Goal: Navigation & Orientation: Find specific page/section

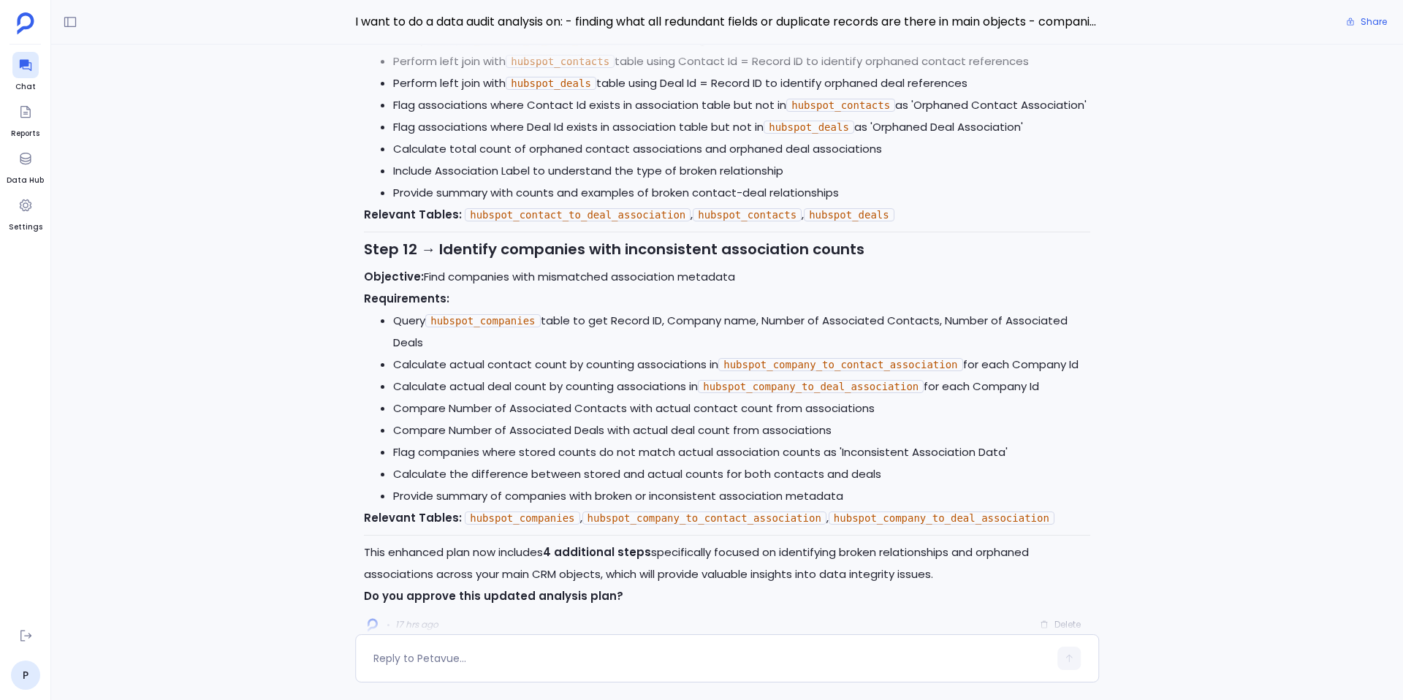
scroll to position [-29, 0]
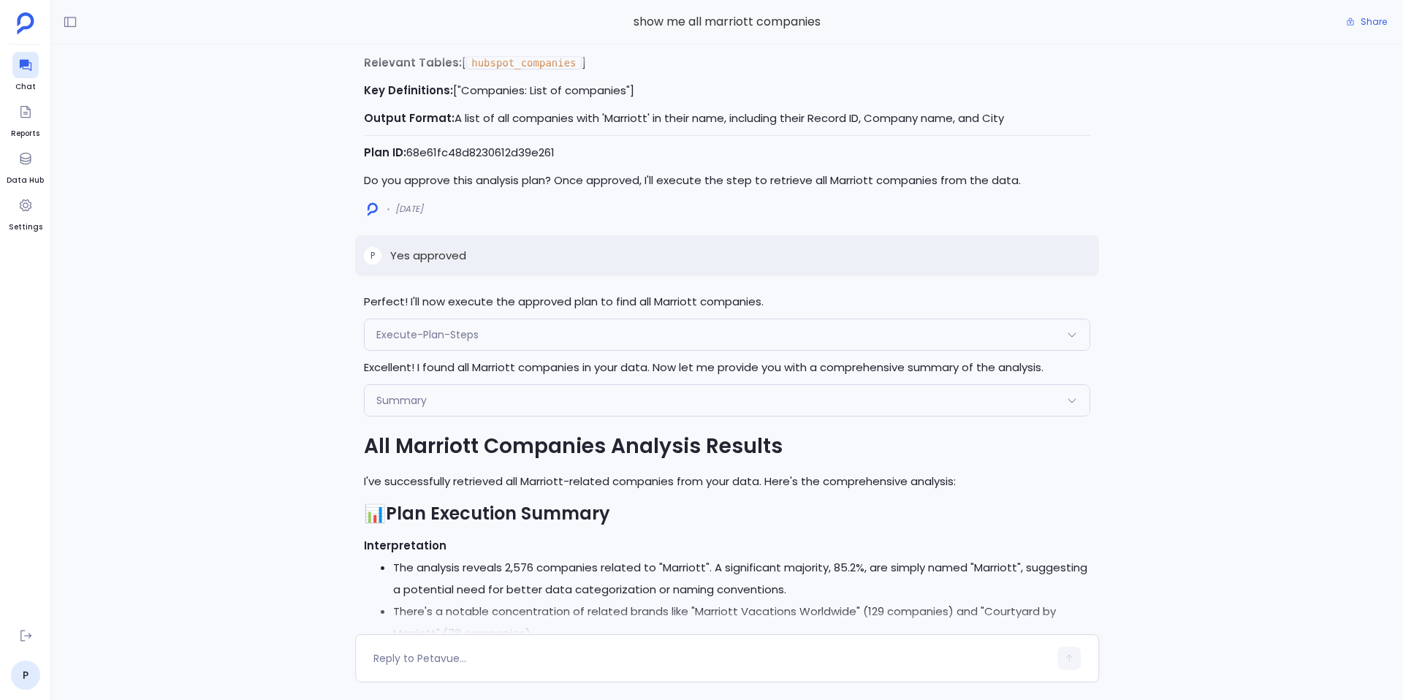
scroll to position [-5094, 0]
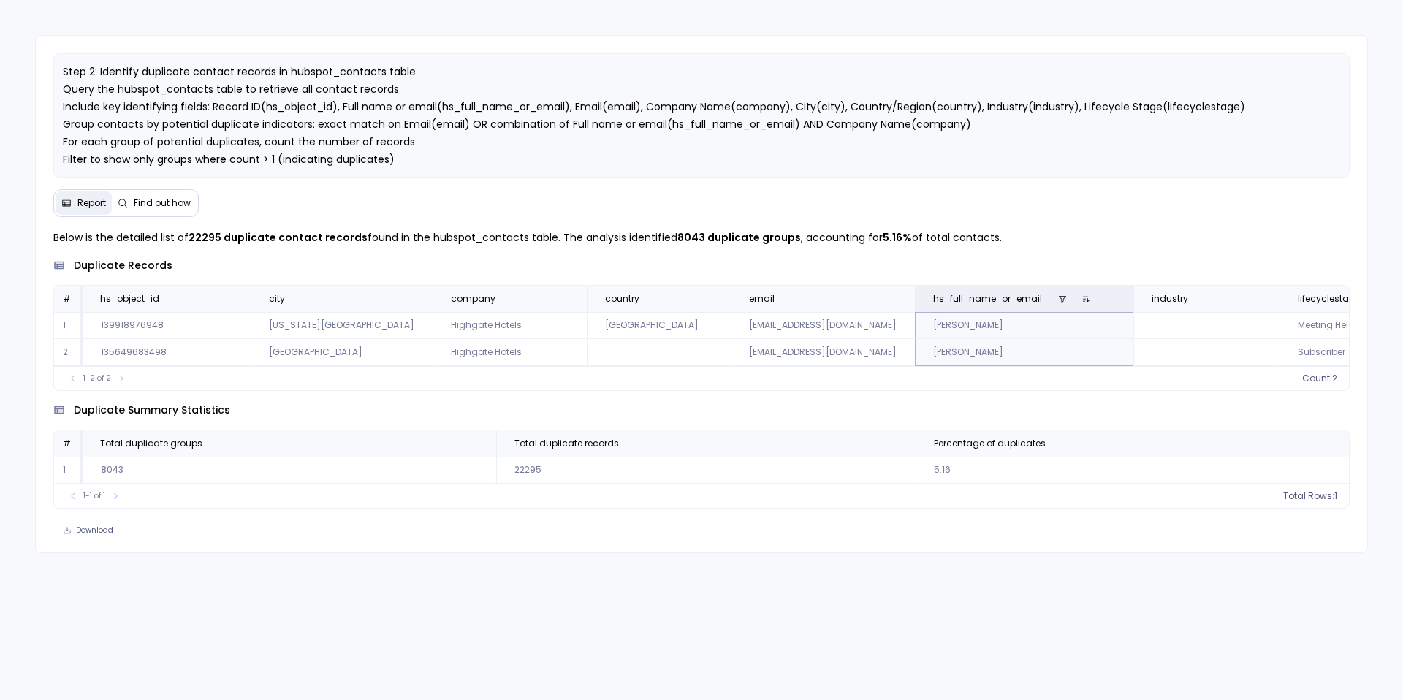
scroll to position [0, 12]
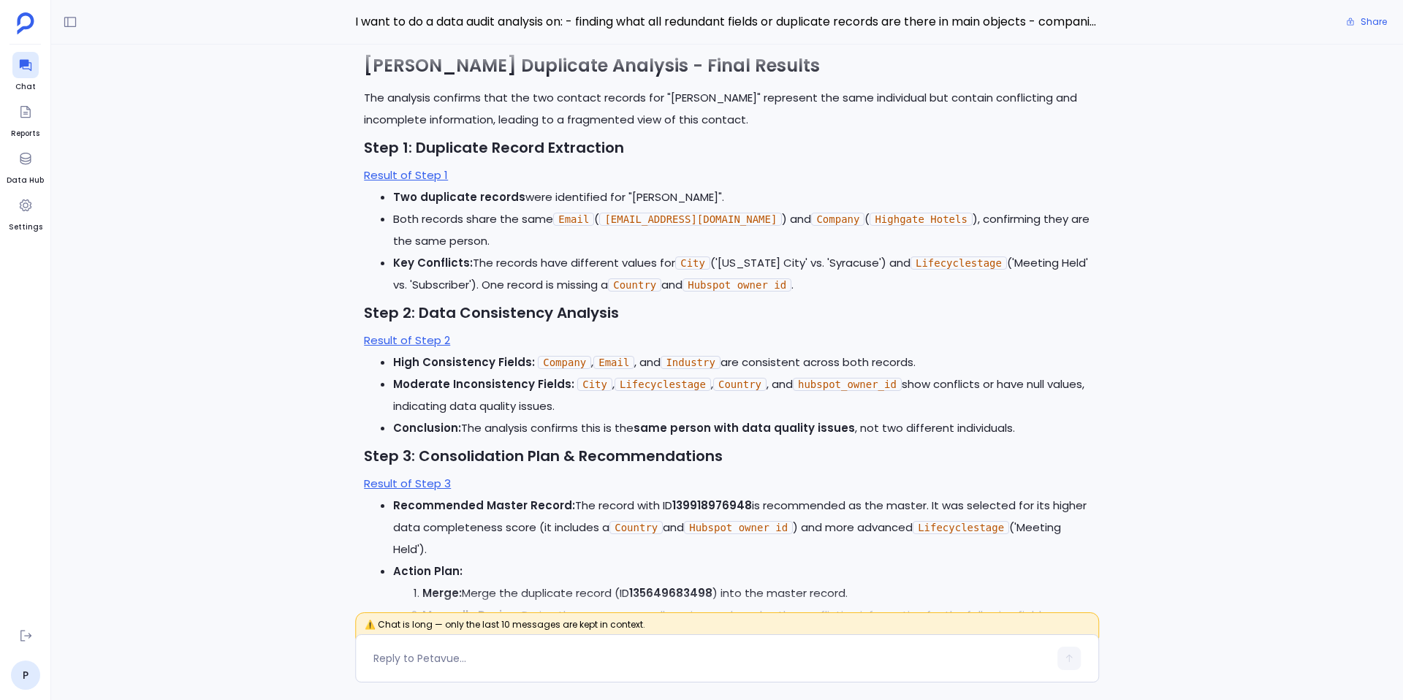
scroll to position [-3329, 0]
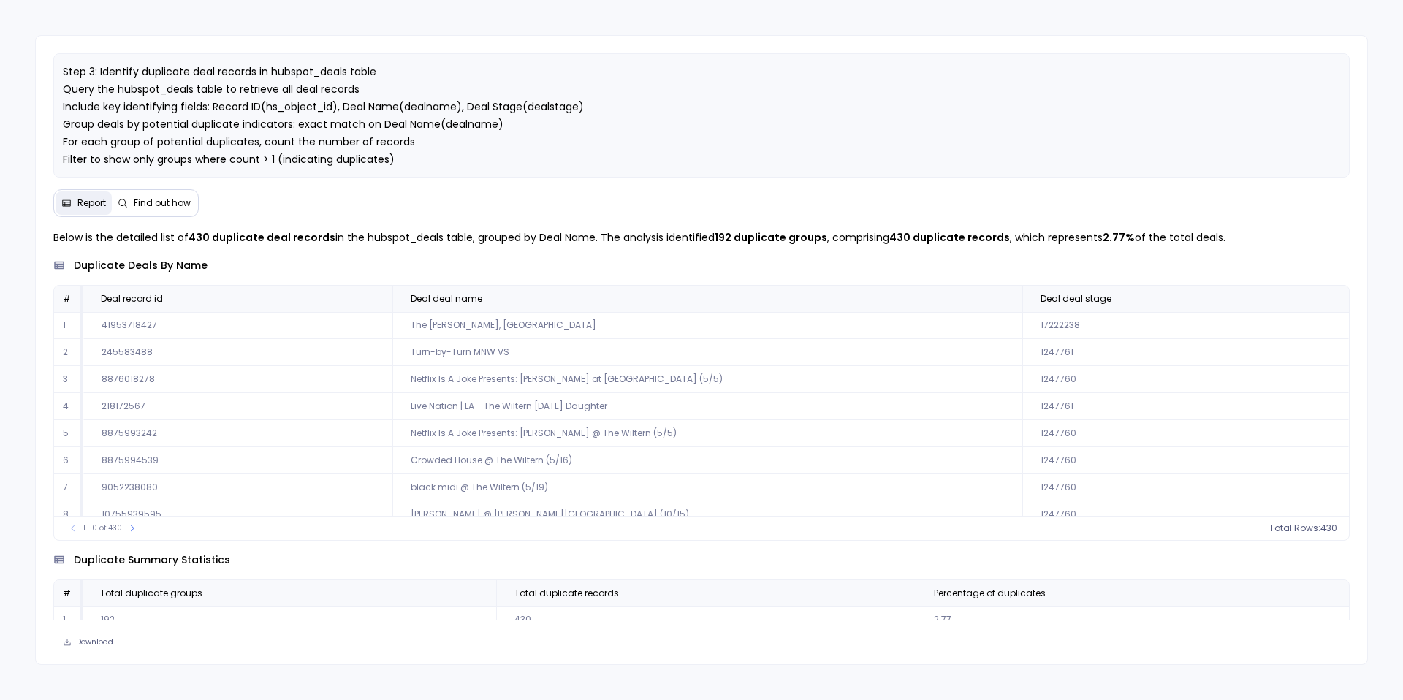
scroll to position [38, 0]
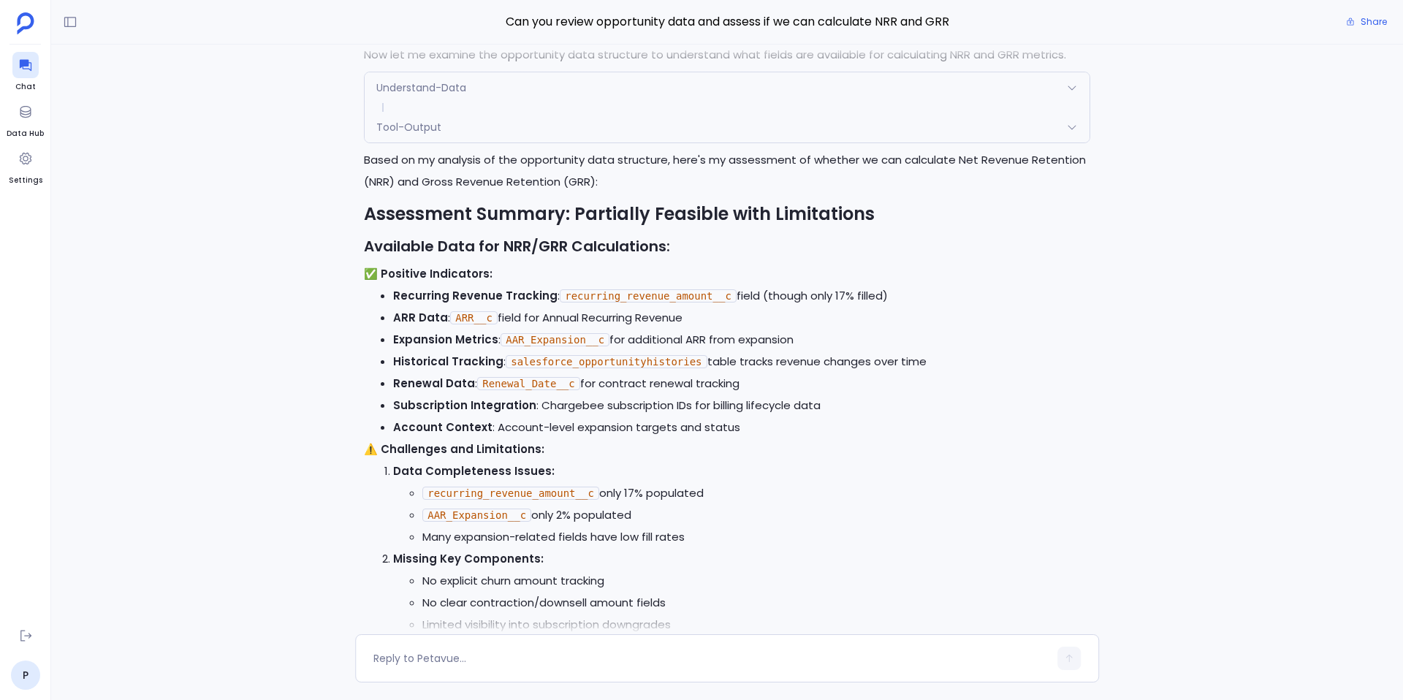
scroll to position [-6814, 0]
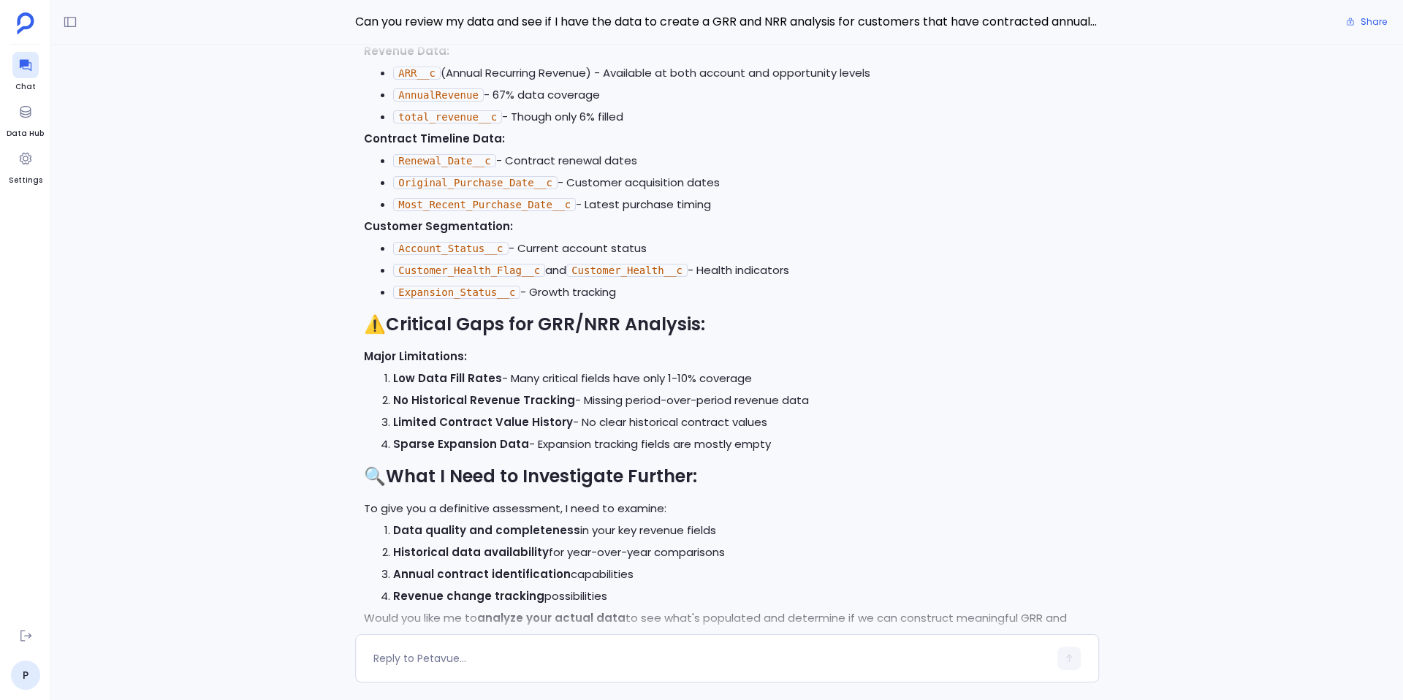
scroll to position [-12273, 0]
